Goal: Task Accomplishment & Management: Complete application form

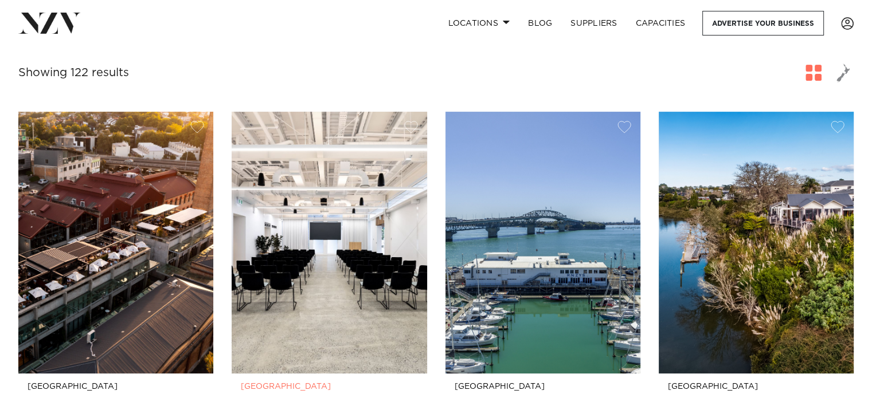
scroll to position [516, 0]
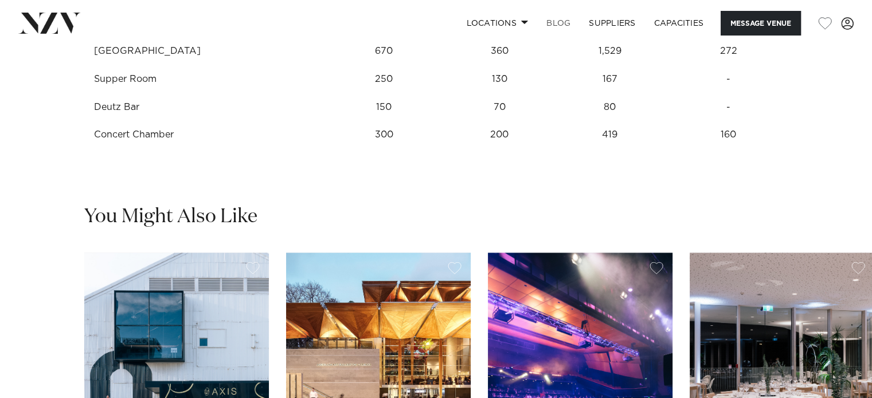
scroll to position [1605, 0]
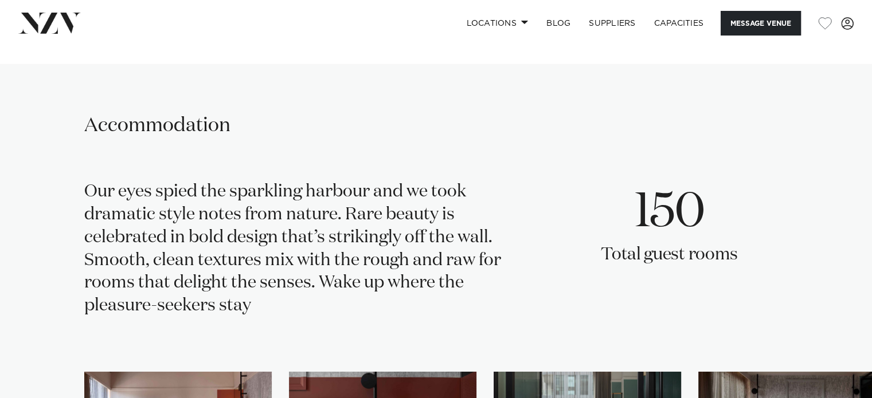
scroll to position [2465, 0]
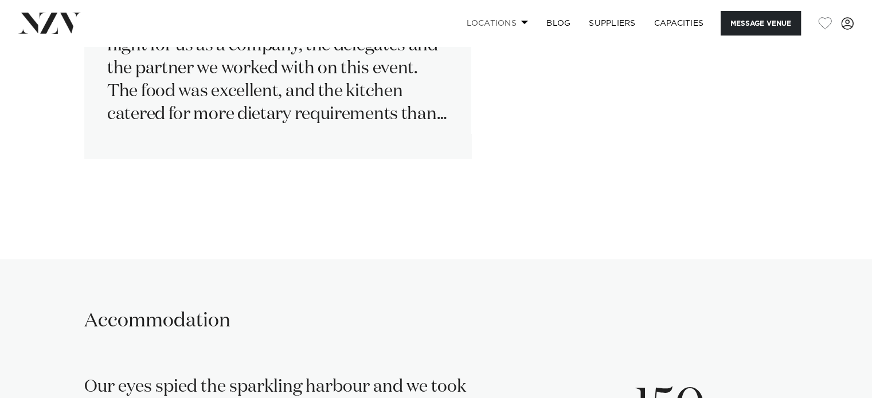
click at [523, 21] on span at bounding box center [524, 22] width 7 height 4
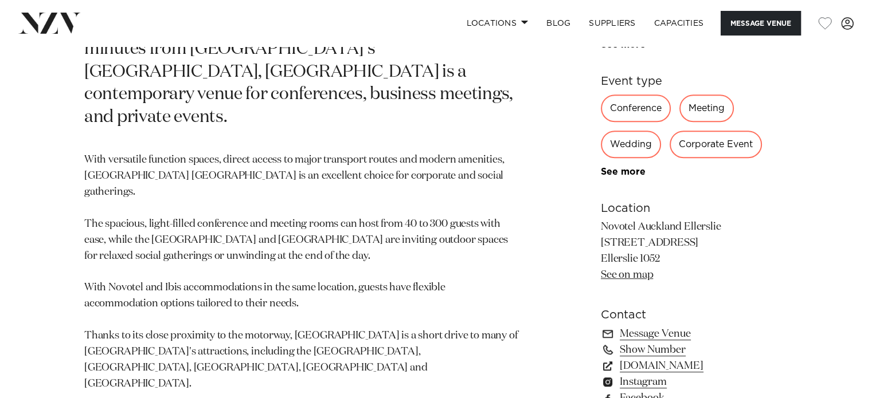
scroll to position [573, 0]
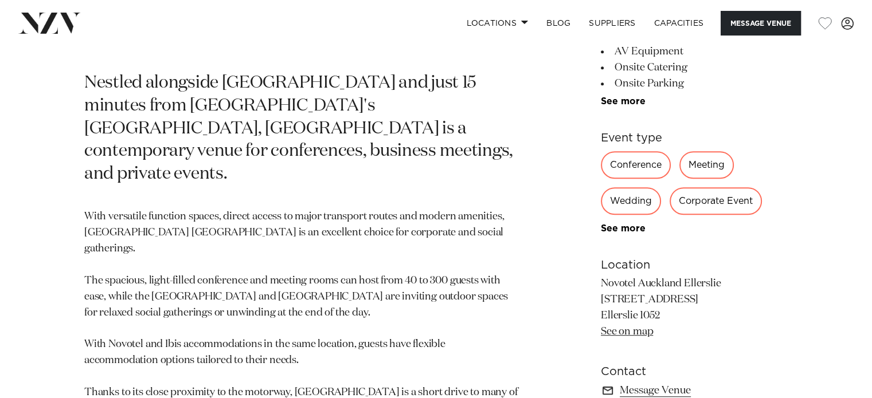
click at [620, 169] on div "Conference" at bounding box center [636, 165] width 70 height 28
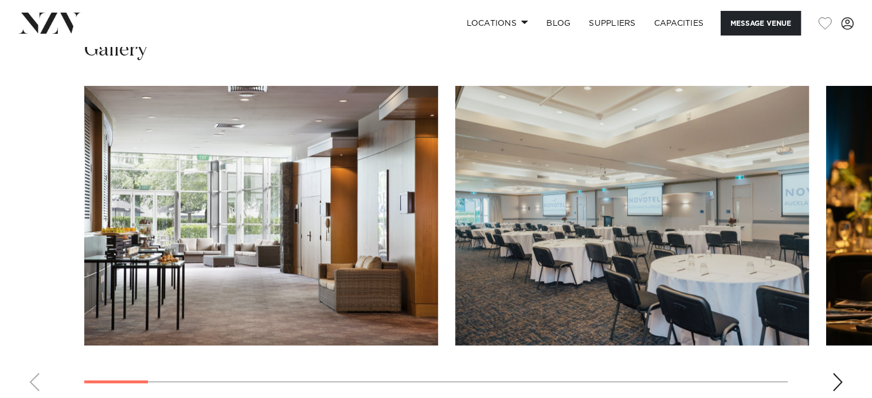
scroll to position [1261, 0]
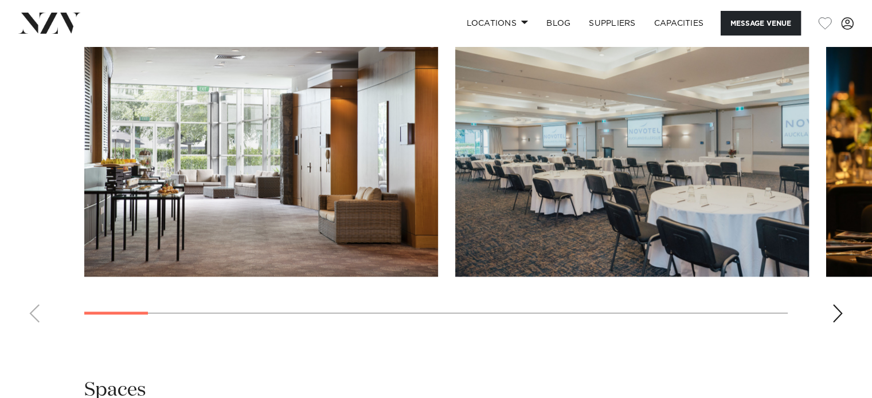
click at [833, 314] on div "Next slide" at bounding box center [837, 313] width 11 height 18
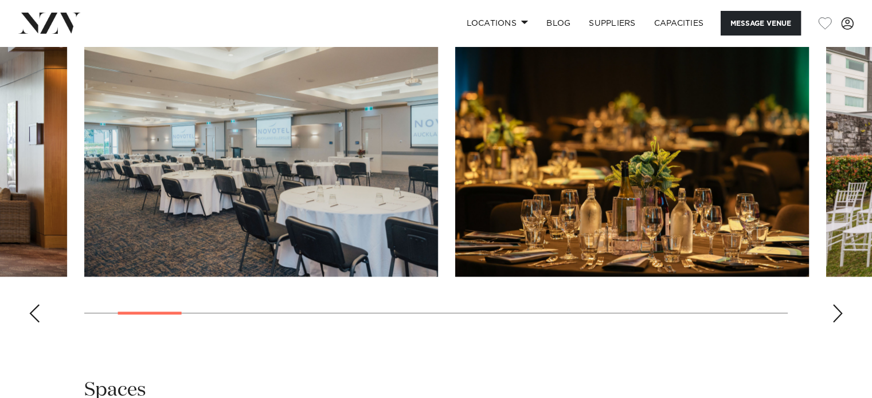
click at [833, 314] on div "Next slide" at bounding box center [837, 313] width 11 height 18
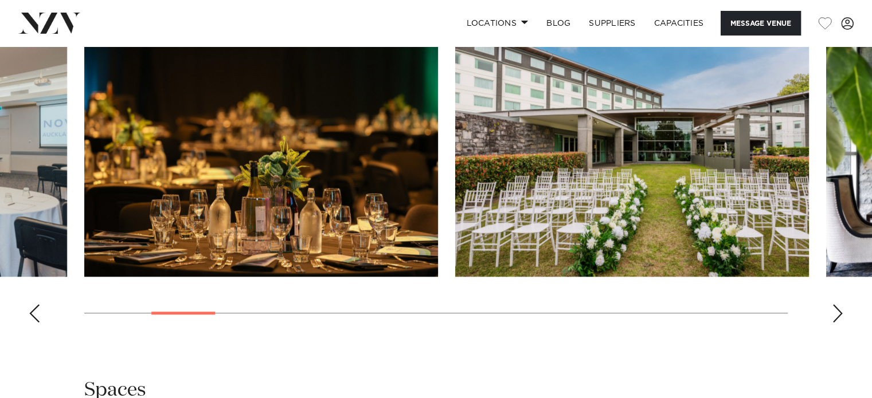
click at [833, 314] on div "Next slide" at bounding box center [837, 313] width 11 height 18
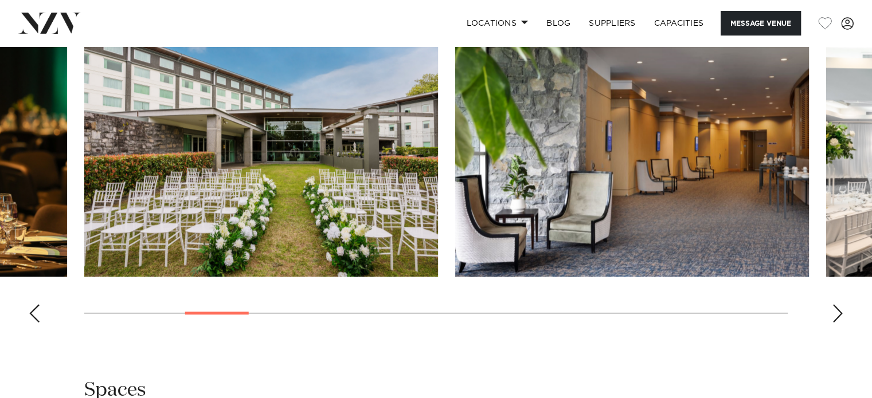
click at [833, 314] on div "Next slide" at bounding box center [837, 313] width 11 height 18
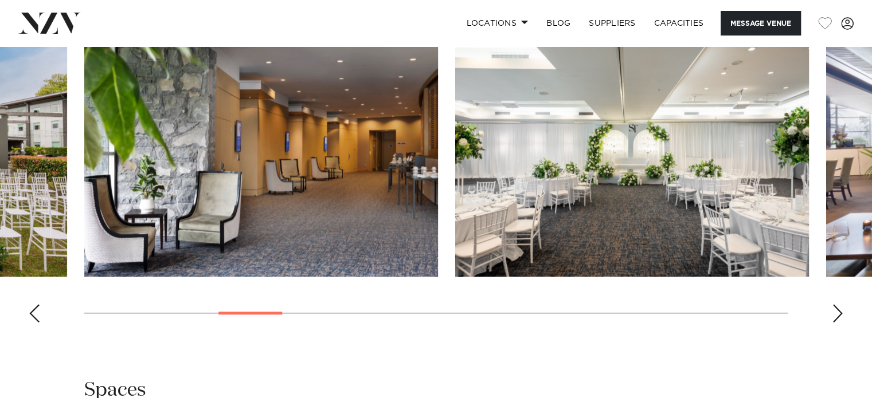
click at [833, 314] on div "Next slide" at bounding box center [837, 313] width 11 height 18
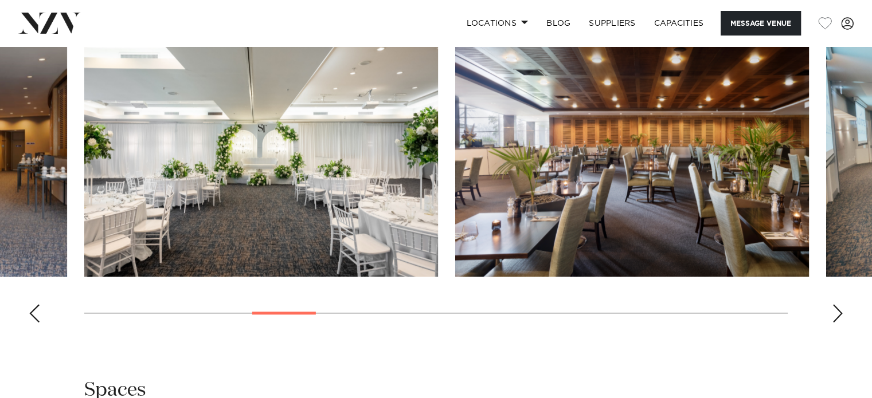
click at [833, 314] on div "Next slide" at bounding box center [837, 313] width 11 height 18
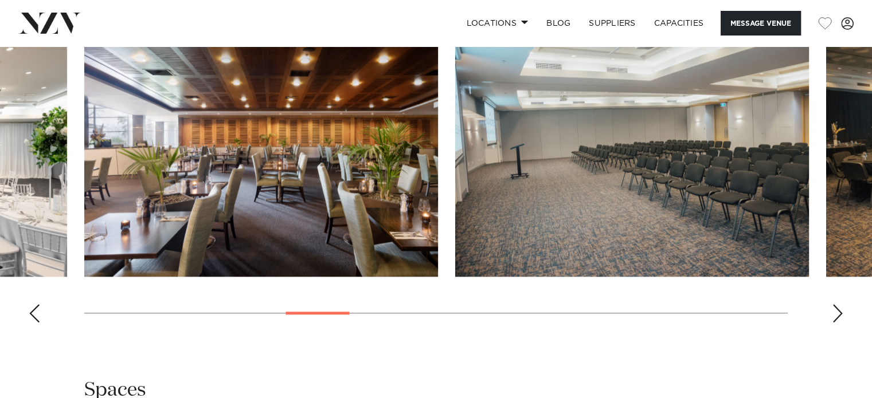
click at [818, 308] on swiper-container at bounding box center [436, 174] width 872 height 315
click at [844, 309] on swiper-container at bounding box center [436, 174] width 872 height 315
click at [835, 309] on div "Next slide" at bounding box center [837, 313] width 11 height 18
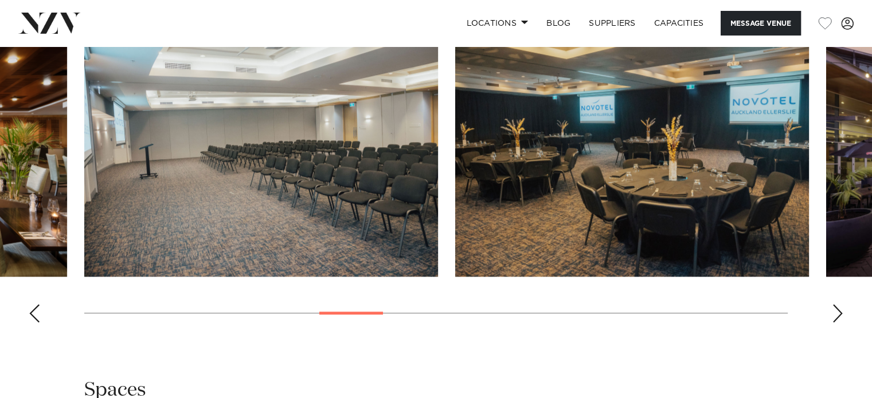
click at [835, 309] on div "Next slide" at bounding box center [837, 313] width 11 height 18
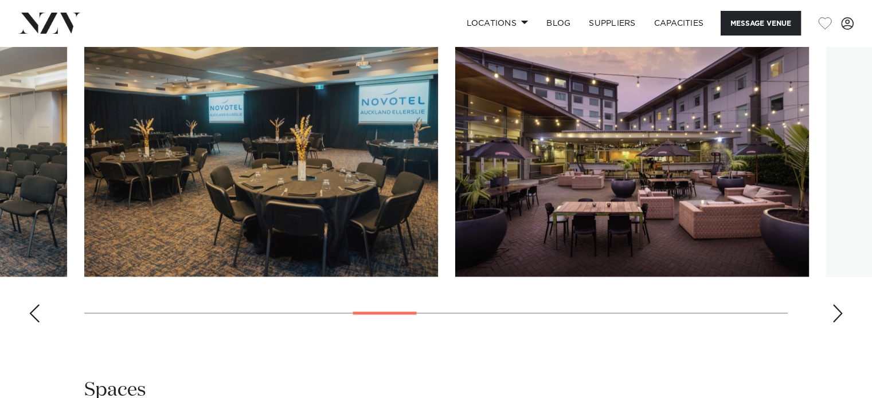
click at [835, 309] on div "Next slide" at bounding box center [837, 313] width 11 height 18
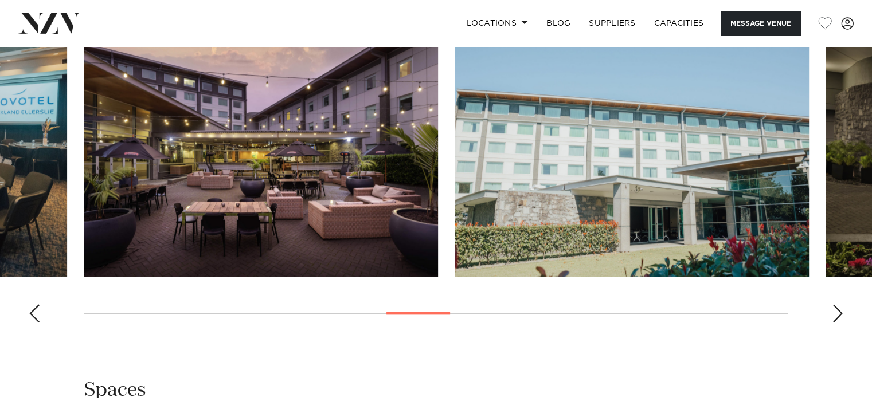
click at [835, 309] on div "Next slide" at bounding box center [837, 313] width 11 height 18
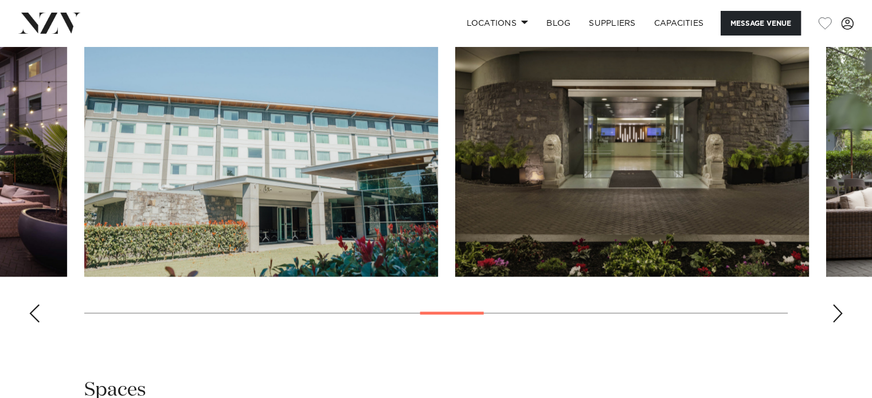
click at [835, 309] on div "Next slide" at bounding box center [837, 313] width 11 height 18
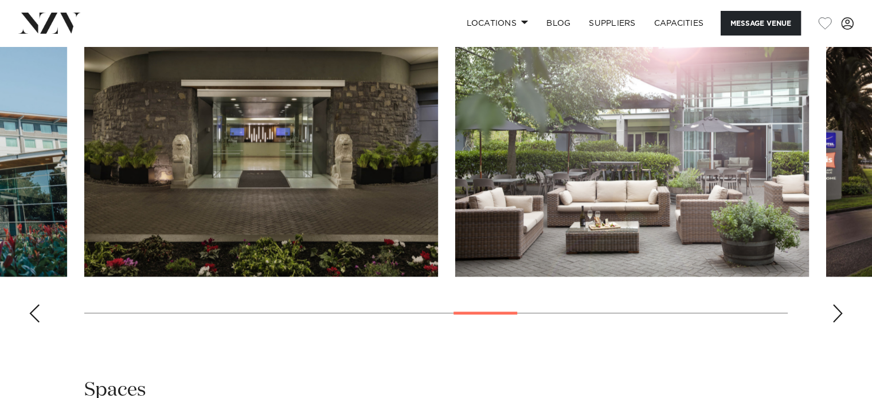
click at [840, 314] on div "Next slide" at bounding box center [837, 313] width 11 height 18
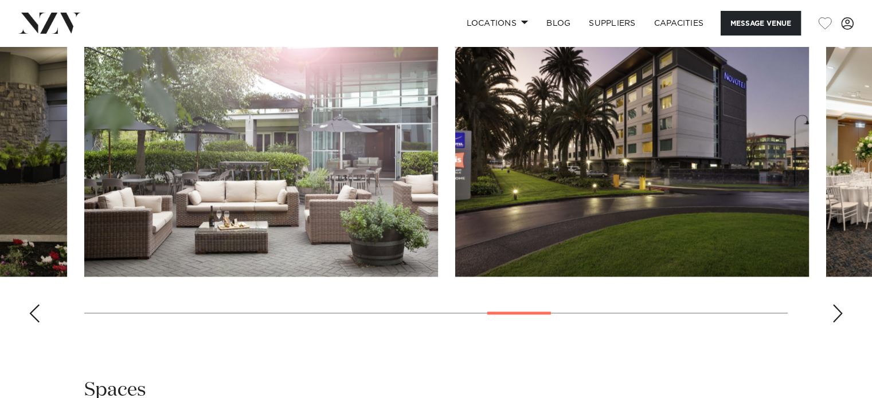
click at [840, 314] on div "Next slide" at bounding box center [837, 313] width 11 height 18
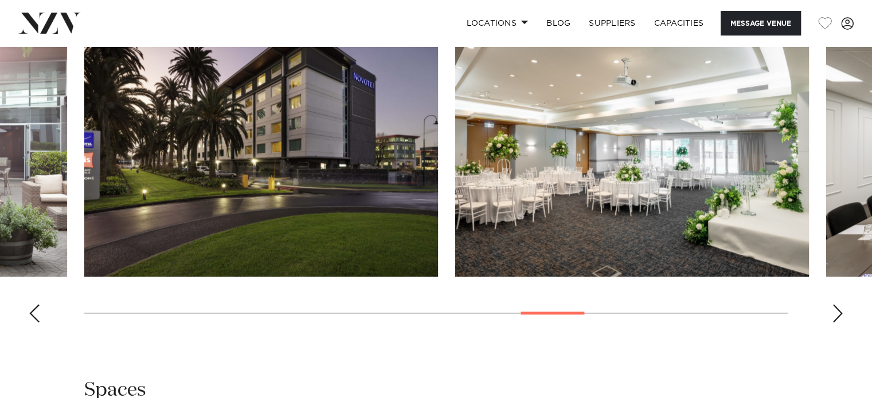
click at [840, 314] on div "Next slide" at bounding box center [837, 313] width 11 height 18
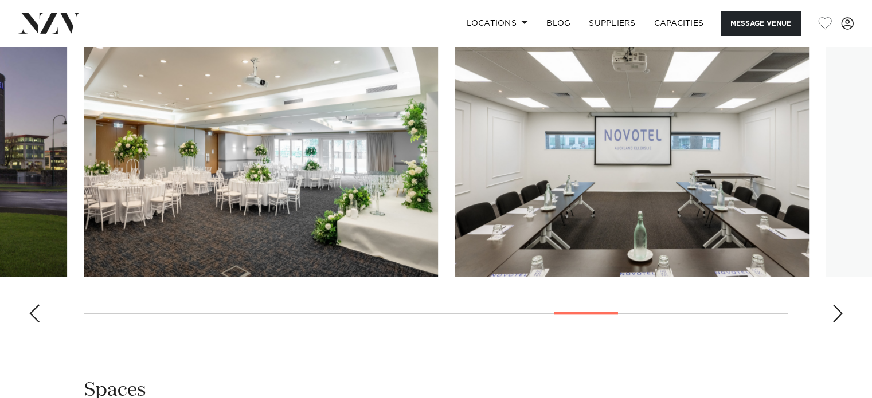
click at [840, 314] on div "Next slide" at bounding box center [837, 313] width 11 height 18
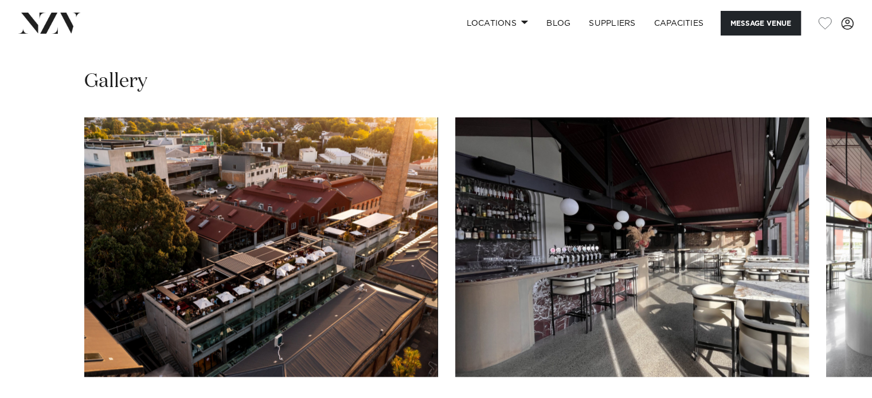
scroll to position [1089, 0]
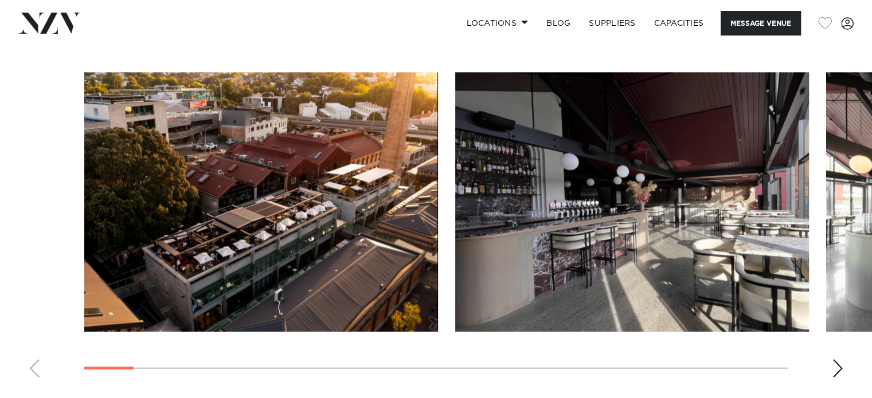
click at [841, 365] on div "Next slide" at bounding box center [837, 368] width 11 height 18
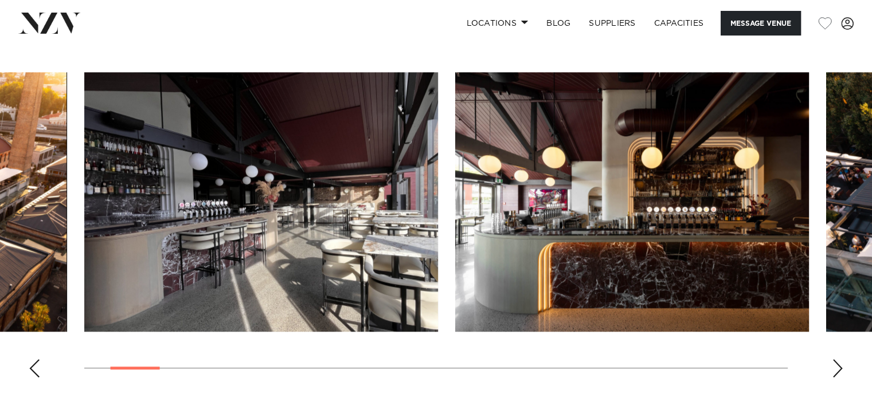
click at [841, 365] on div "Next slide" at bounding box center [837, 368] width 11 height 18
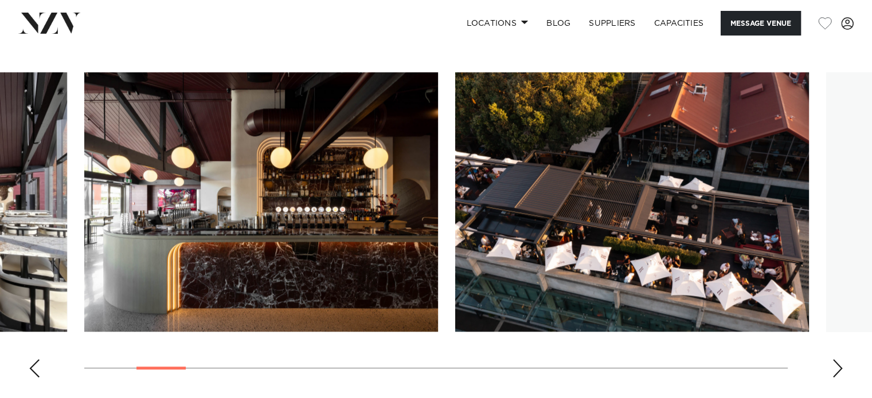
click at [841, 365] on div "Next slide" at bounding box center [837, 368] width 11 height 18
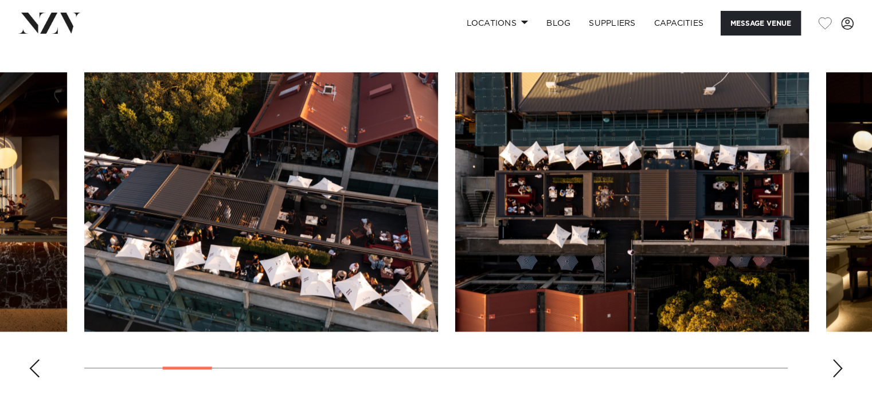
click at [836, 362] on div "Next slide" at bounding box center [837, 368] width 11 height 18
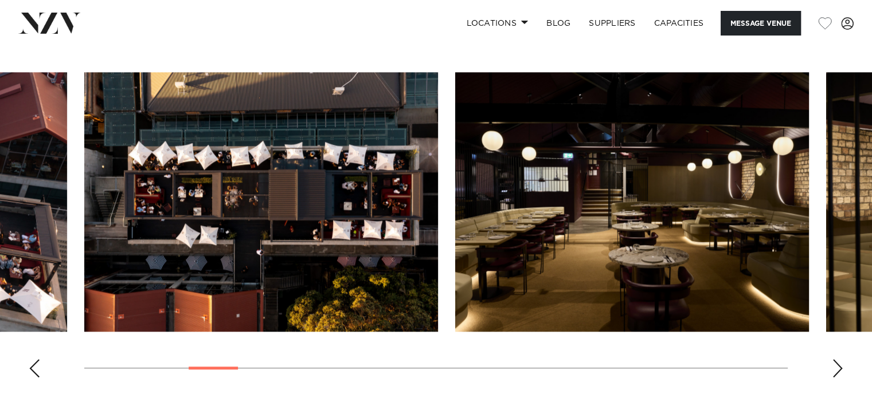
click at [836, 362] on div "Next slide" at bounding box center [837, 368] width 11 height 18
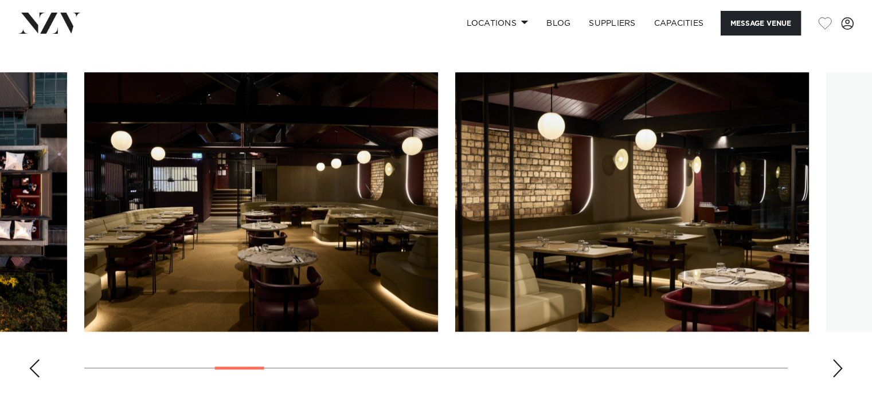
click at [836, 362] on div "Next slide" at bounding box center [837, 368] width 11 height 18
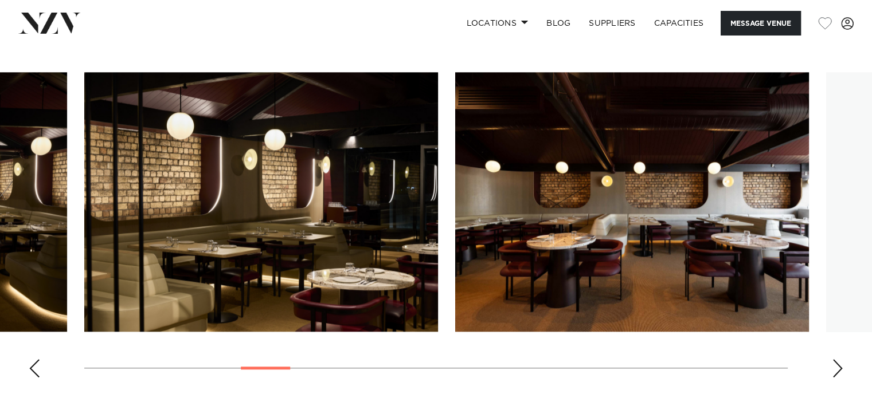
click at [836, 362] on div "Next slide" at bounding box center [837, 368] width 11 height 18
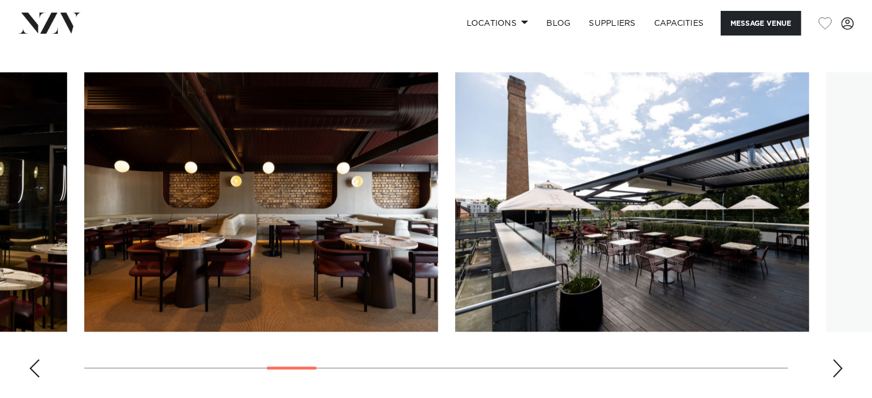
click at [836, 362] on div "Next slide" at bounding box center [837, 368] width 11 height 18
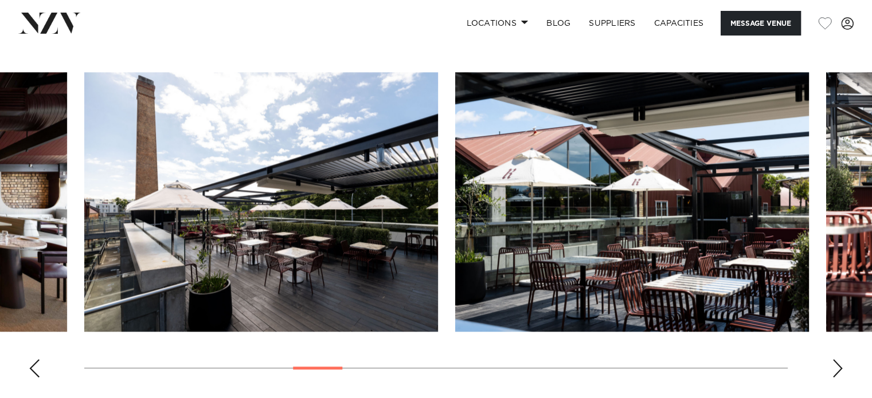
click at [836, 362] on div "Next slide" at bounding box center [837, 368] width 11 height 18
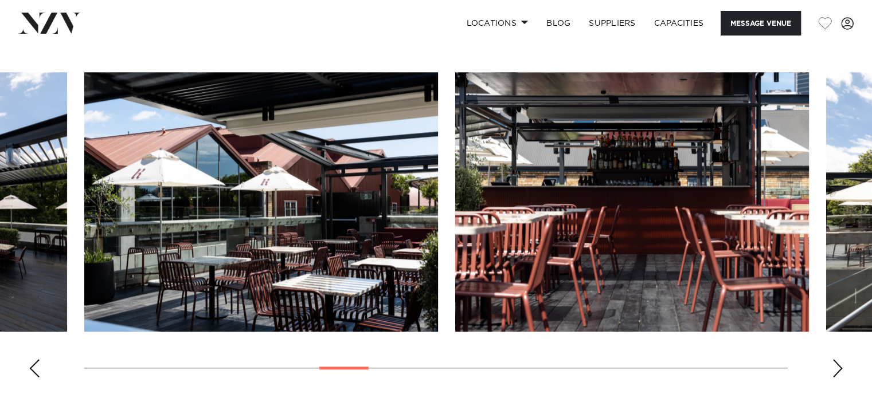
click at [836, 362] on div "Next slide" at bounding box center [837, 368] width 11 height 18
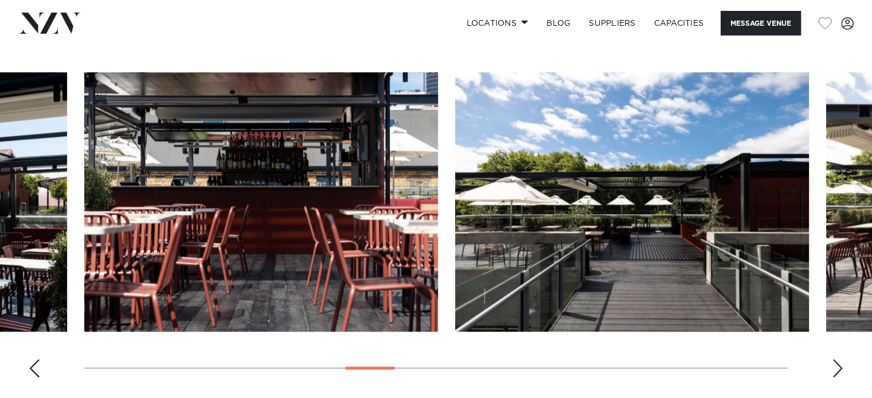
click at [836, 362] on div "Next slide" at bounding box center [837, 368] width 11 height 18
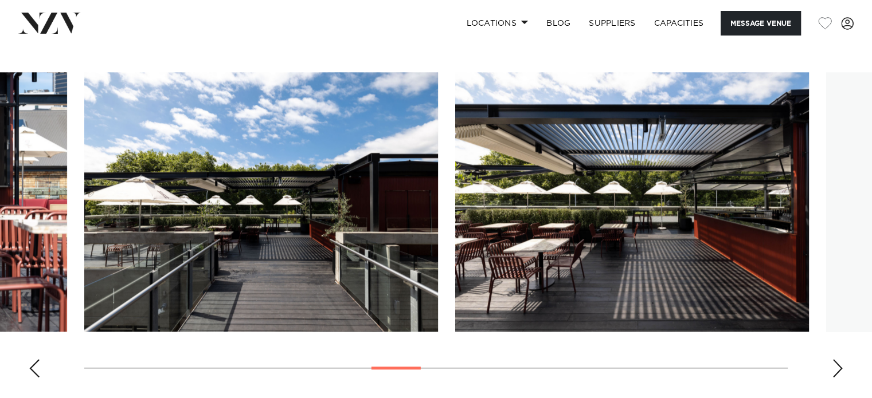
click at [836, 362] on div "Next slide" at bounding box center [837, 368] width 11 height 18
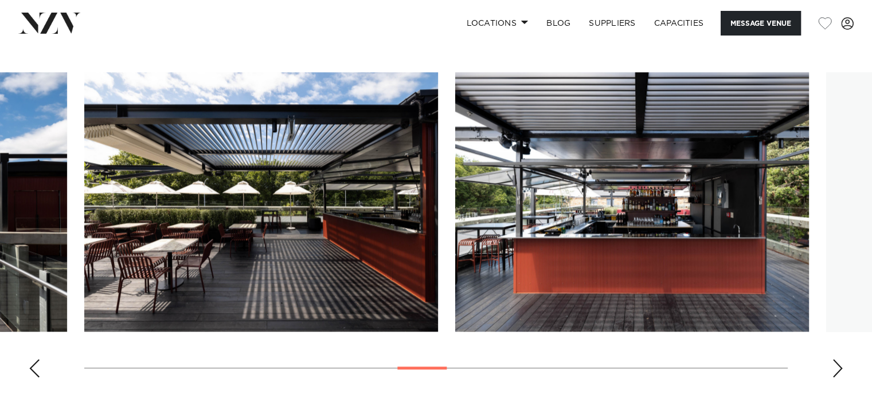
click at [836, 362] on div "Next slide" at bounding box center [837, 368] width 11 height 18
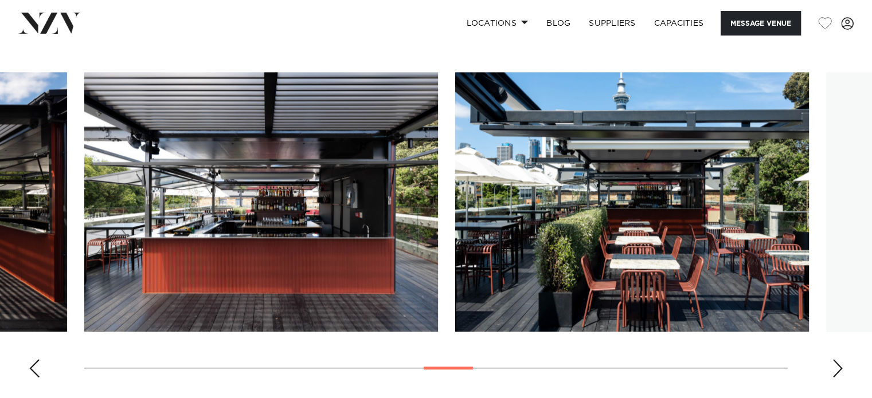
click at [836, 362] on div "Next slide" at bounding box center [837, 368] width 11 height 18
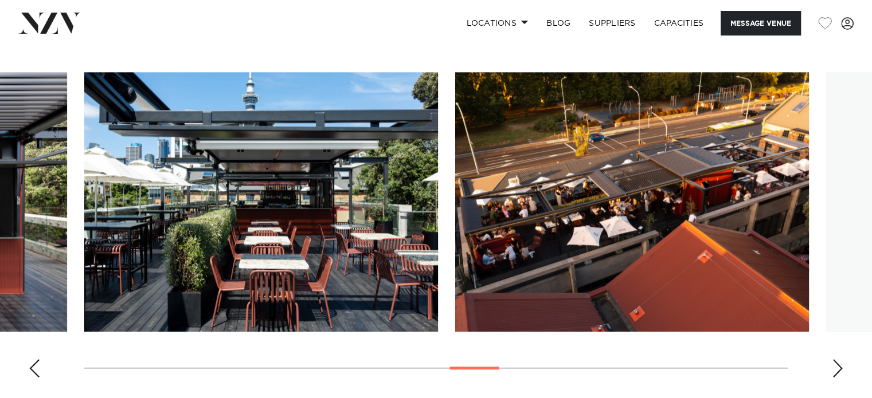
click at [836, 362] on div "Next slide" at bounding box center [837, 368] width 11 height 18
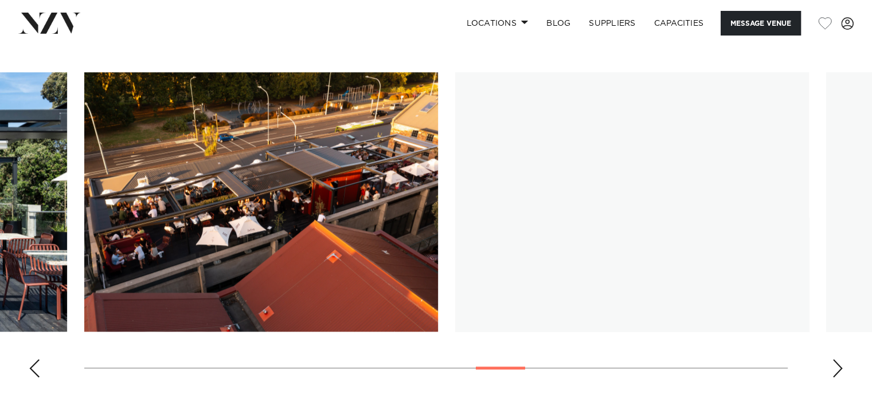
click at [836, 362] on div "Next slide" at bounding box center [837, 368] width 11 height 18
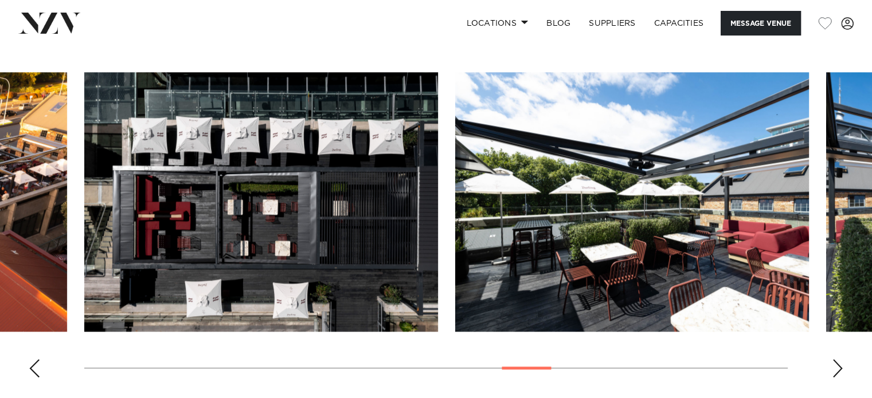
click at [836, 362] on div "Next slide" at bounding box center [837, 368] width 11 height 18
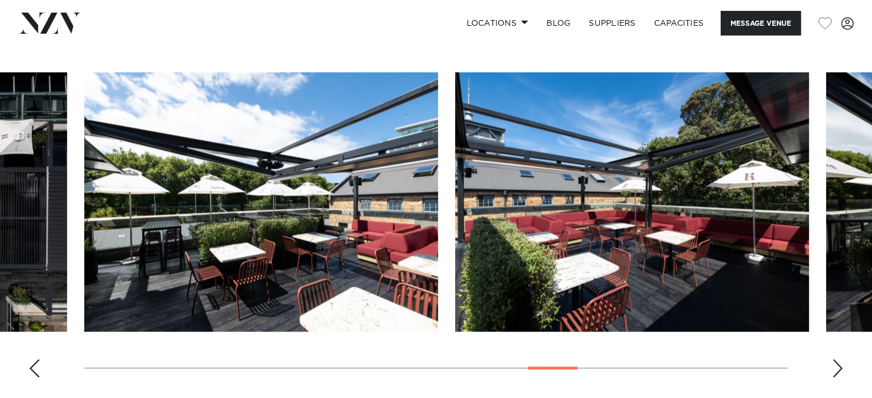
click at [836, 362] on div "Next slide" at bounding box center [837, 368] width 11 height 18
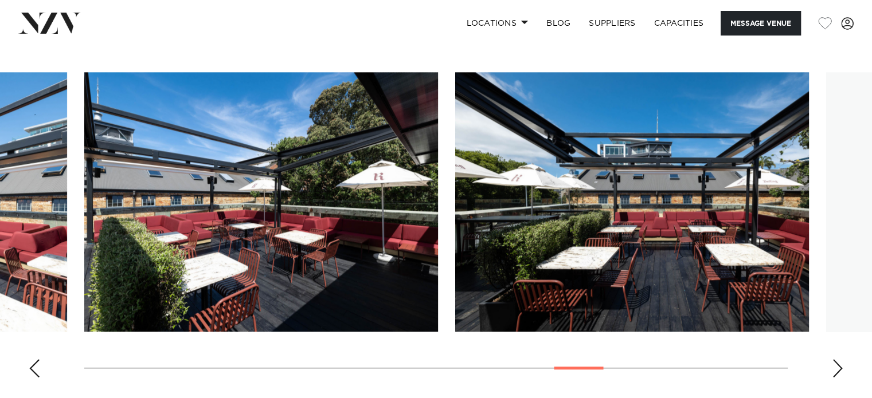
click at [836, 362] on div "Next slide" at bounding box center [837, 368] width 11 height 18
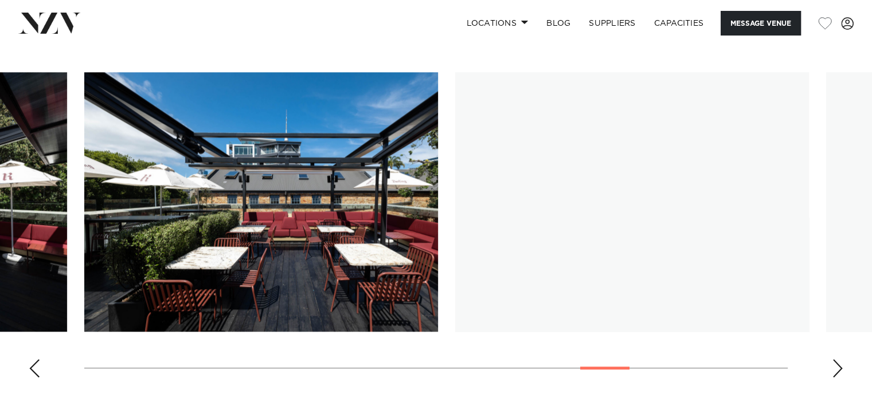
click at [836, 362] on div "Next slide" at bounding box center [837, 368] width 11 height 18
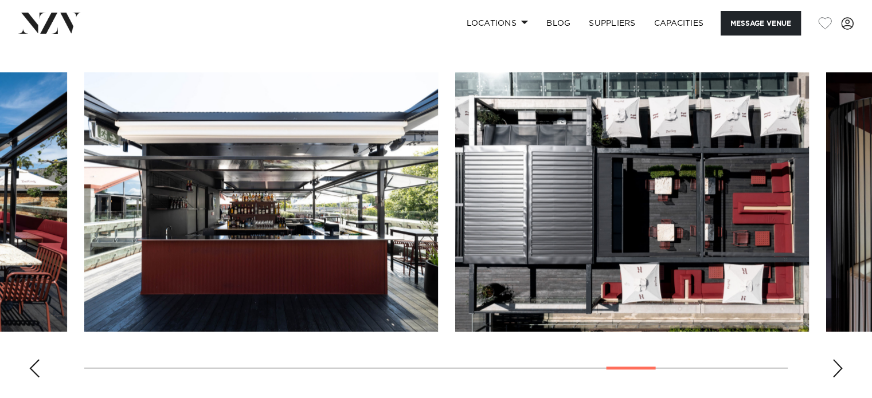
click at [836, 362] on div "Next slide" at bounding box center [837, 368] width 11 height 18
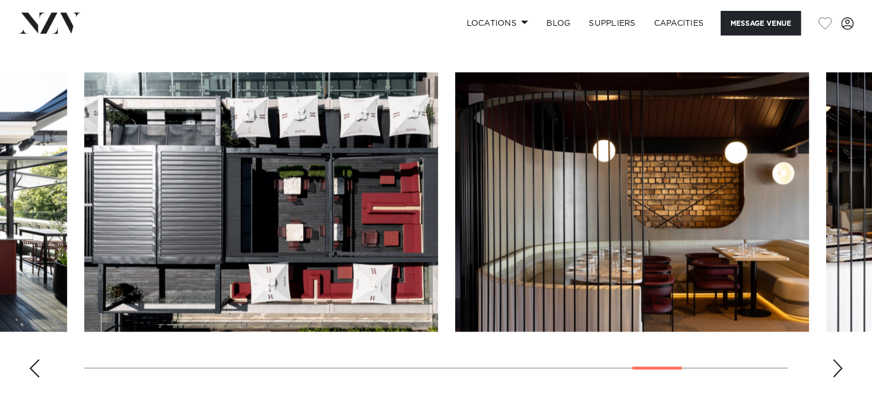
click at [836, 362] on div "Next slide" at bounding box center [837, 368] width 11 height 18
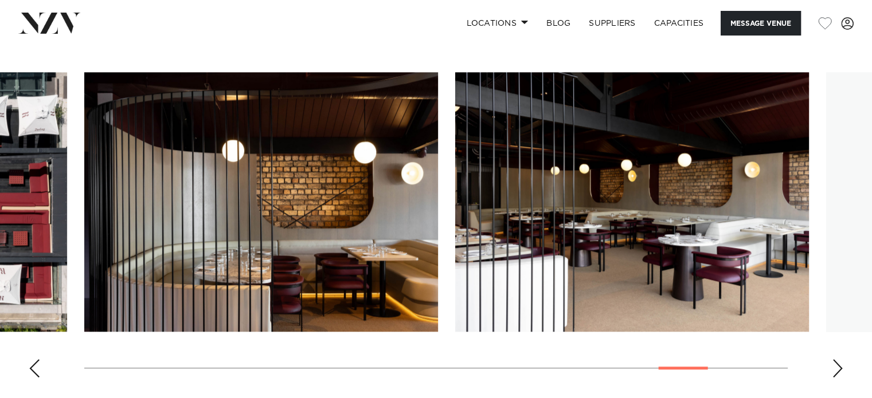
click at [836, 362] on div "Next slide" at bounding box center [837, 368] width 11 height 18
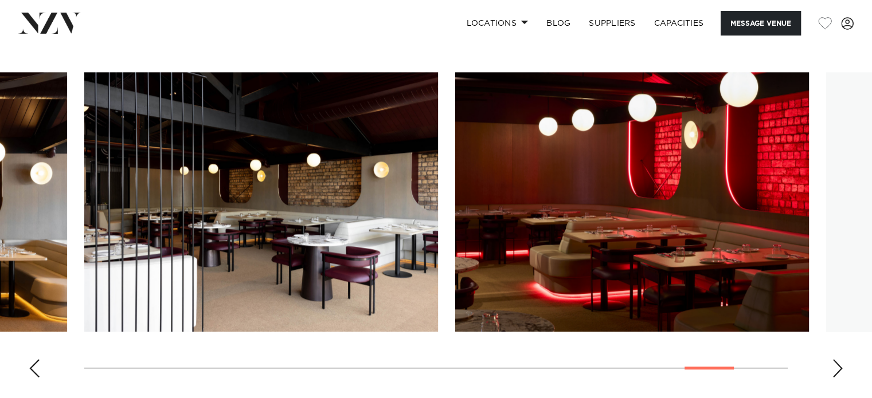
click at [836, 362] on div "Next slide" at bounding box center [837, 368] width 11 height 18
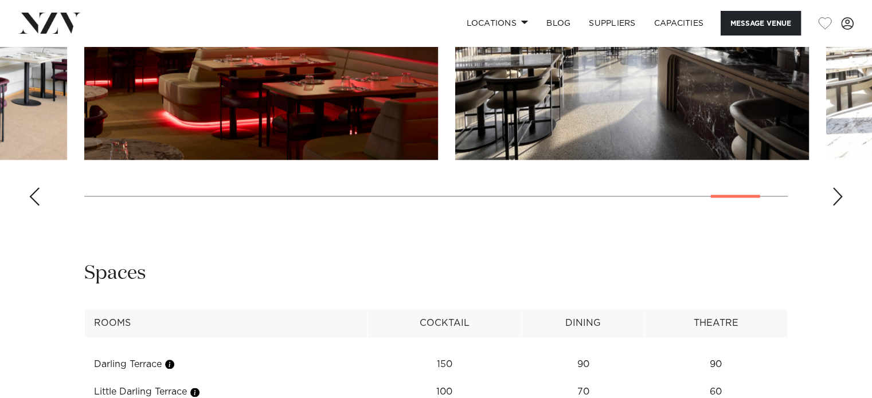
scroll to position [974, 0]
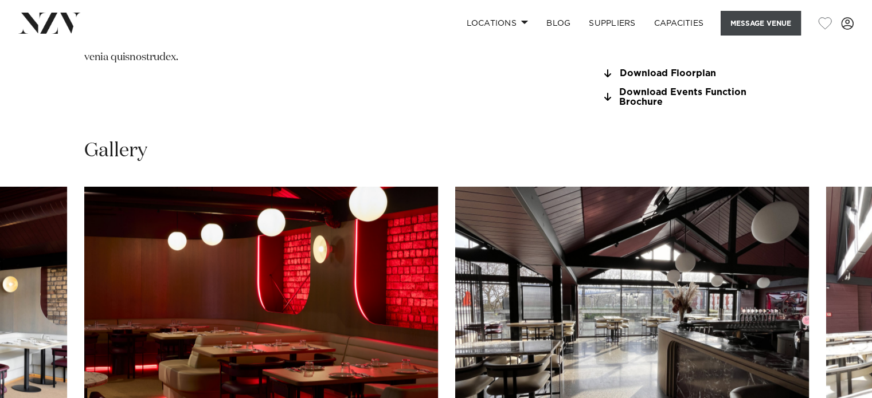
click at [738, 15] on button "Message Venue" at bounding box center [760, 23] width 80 height 25
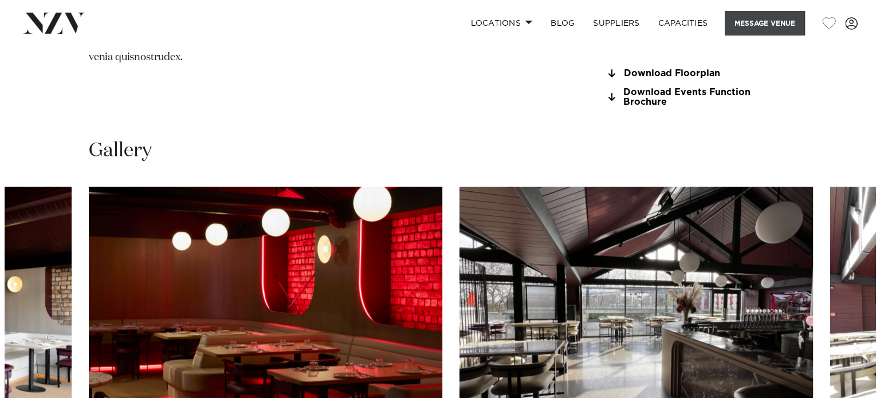
scroll to position [978, 0]
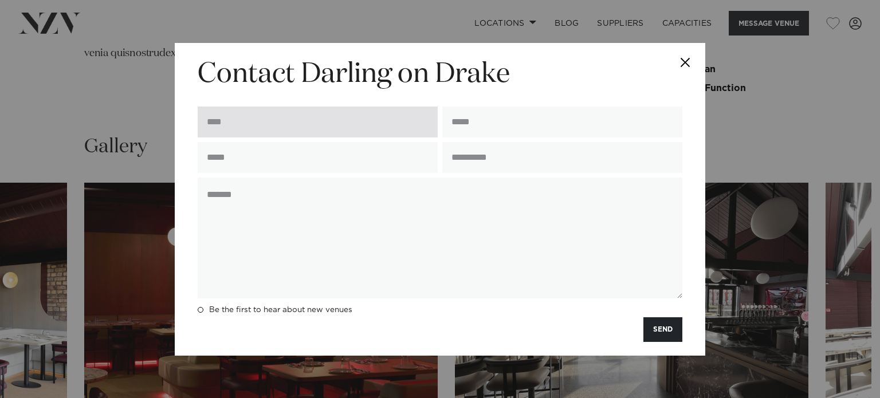
click at [299, 114] on input "text" at bounding box center [318, 122] width 240 height 31
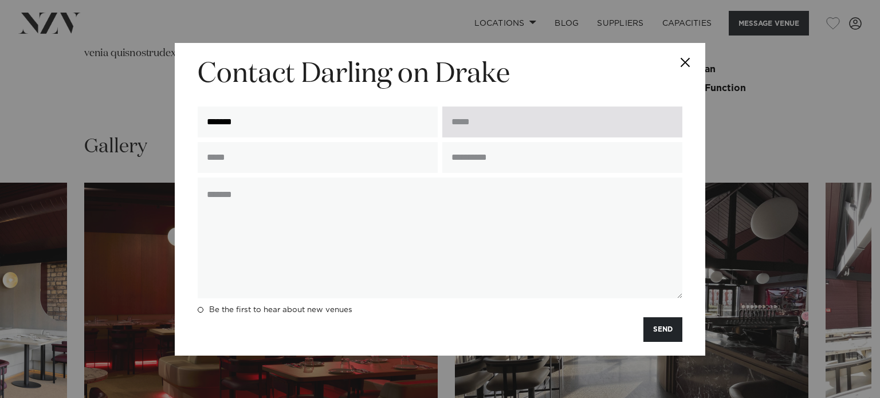
type input "*******"
click at [467, 116] on input "email" at bounding box center [562, 122] width 240 height 31
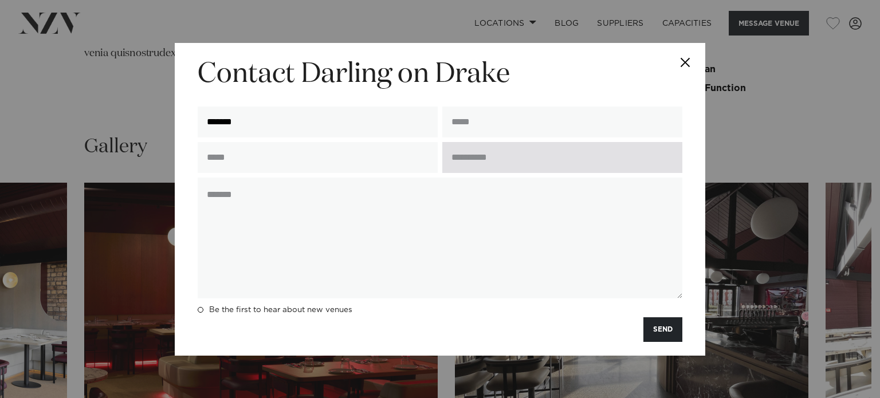
type input "**********"
click at [515, 162] on input "text" at bounding box center [562, 157] width 240 height 31
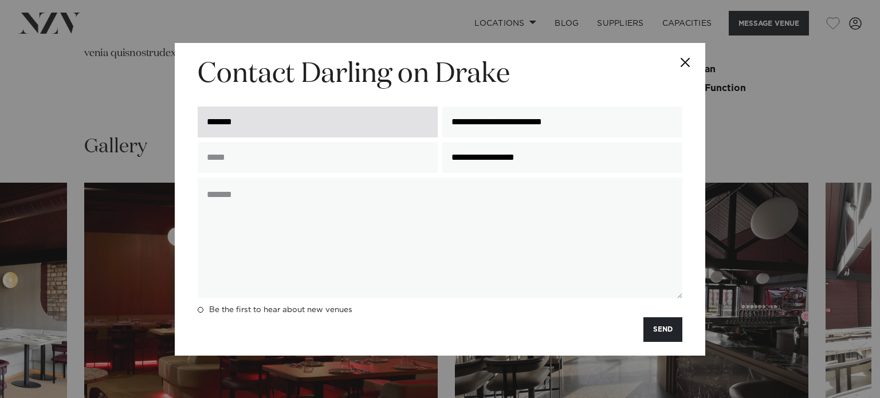
type input "**********"
click at [357, 126] on input "*******" at bounding box center [318, 122] width 240 height 31
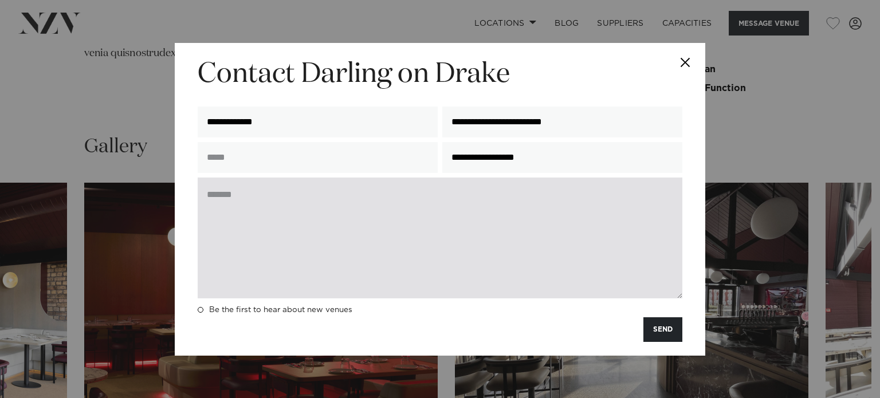
type input "**********"
click at [312, 191] on textarea at bounding box center [440, 238] width 485 height 121
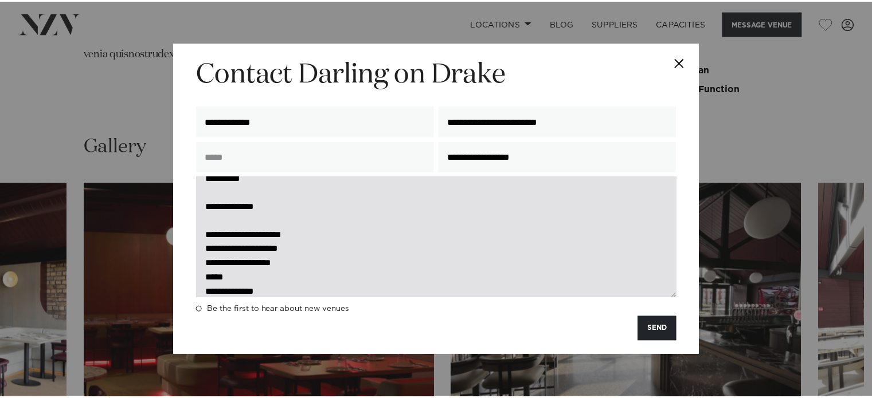
scroll to position [30, 0]
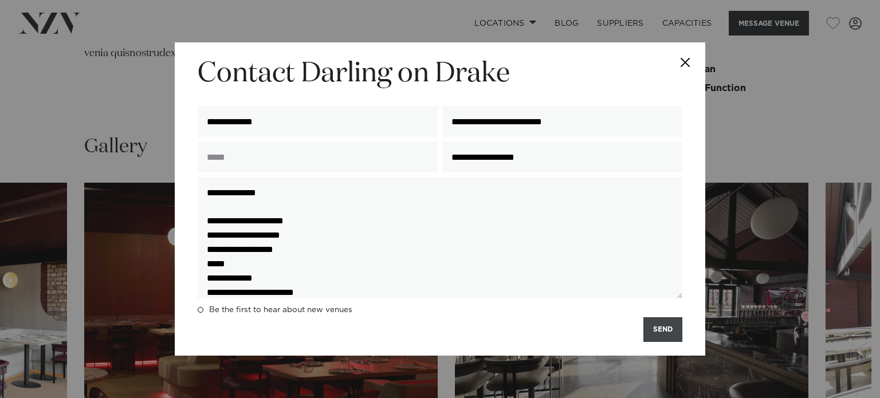
type textarea "**********"
click at [671, 341] on button "SEND" at bounding box center [663, 330] width 39 height 25
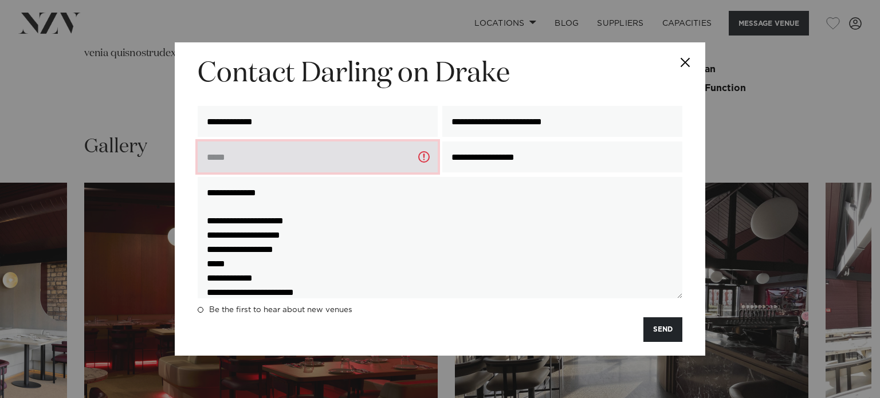
click at [270, 151] on input "text" at bounding box center [318, 157] width 240 height 31
type input "**********"
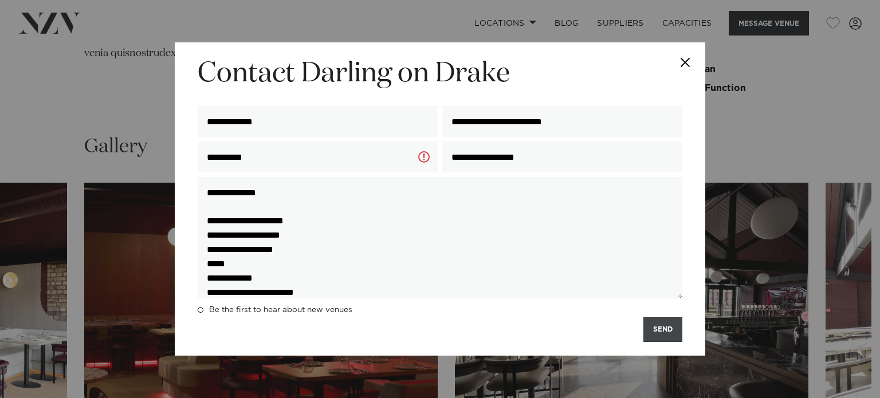
click at [654, 328] on button "SEND" at bounding box center [663, 330] width 39 height 25
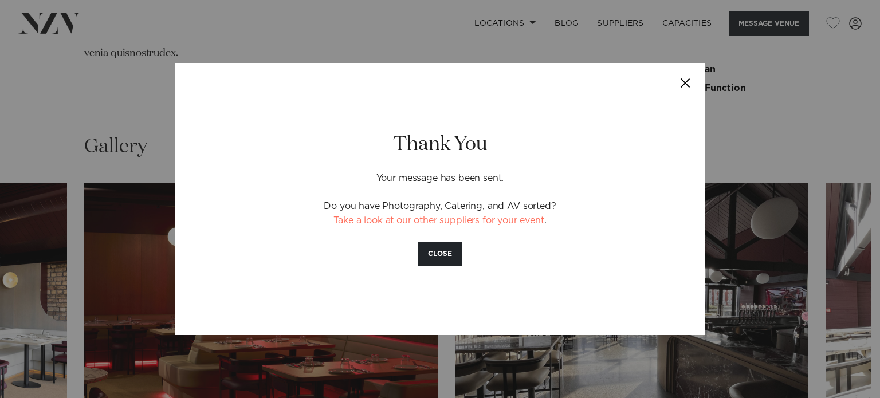
drag, startPoint x: 682, startPoint y: 80, endPoint x: 674, endPoint y: 54, distance: 26.5
click at [682, 80] on button "Close" at bounding box center [685, 83] width 40 height 40
